Goal: Contribute content: Add original content to the website for others to see

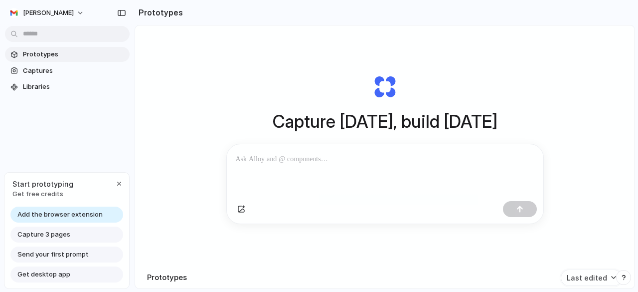
click at [284, 156] on p at bounding box center [385, 159] width 299 height 12
click at [237, 213] on div "button" at bounding box center [241, 209] width 8 height 8
click at [329, 159] on p at bounding box center [385, 159] width 299 height 12
click at [299, 157] on p at bounding box center [385, 159] width 299 height 12
click at [271, 166] on div at bounding box center [385, 170] width 317 height 53
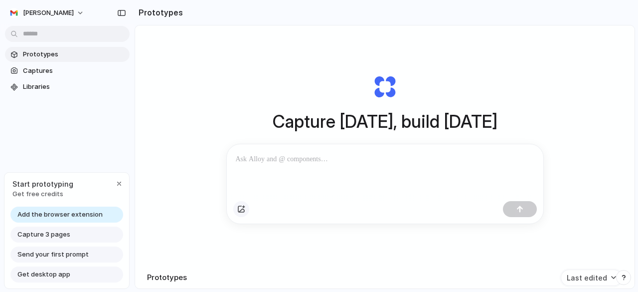
click at [242, 210] on div "button" at bounding box center [241, 209] width 8 height 8
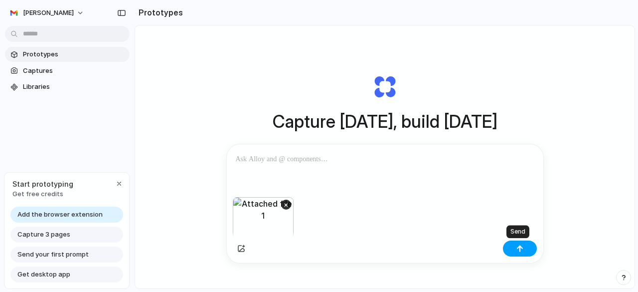
click at [522, 248] on button "button" at bounding box center [520, 248] width 34 height 16
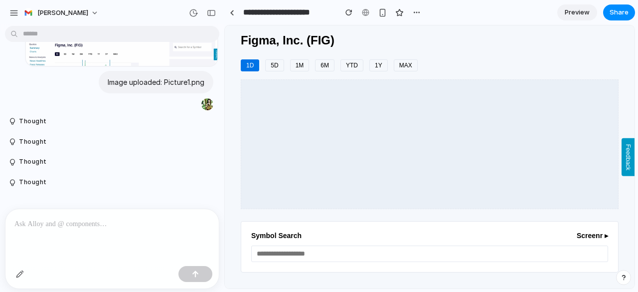
scroll to position [150, 0]
